Goal: Information Seeking & Learning: Learn about a topic

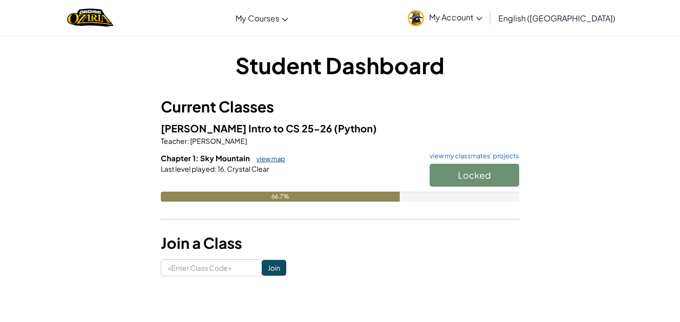
click at [260, 157] on link "view map" at bounding box center [268, 159] width 34 height 8
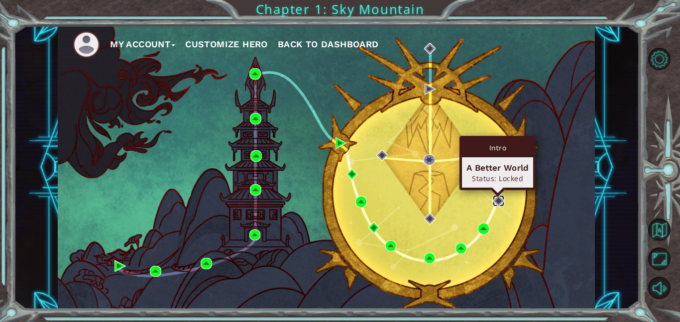
click at [498, 200] on img at bounding box center [498, 200] width 11 height 11
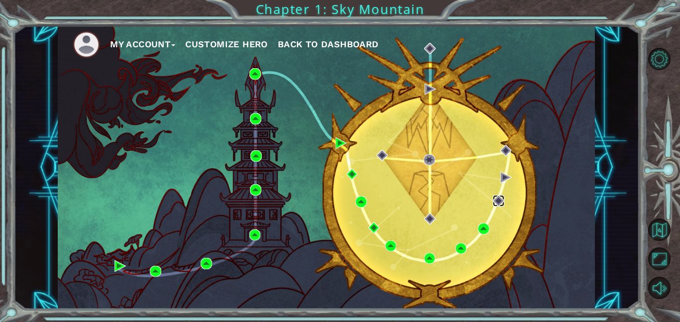
click at [498, 200] on img at bounding box center [498, 200] width 11 height 11
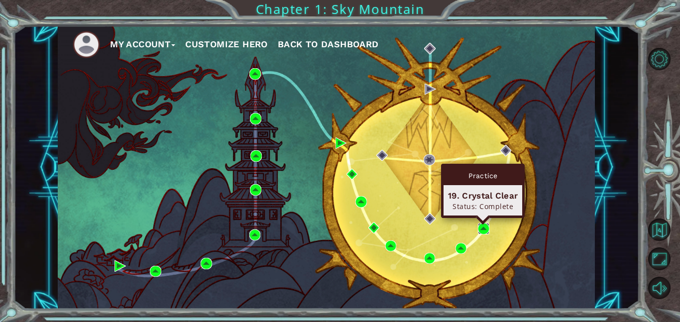
click at [485, 227] on img at bounding box center [483, 228] width 11 height 11
